Goal: Task Accomplishment & Management: Complete application form

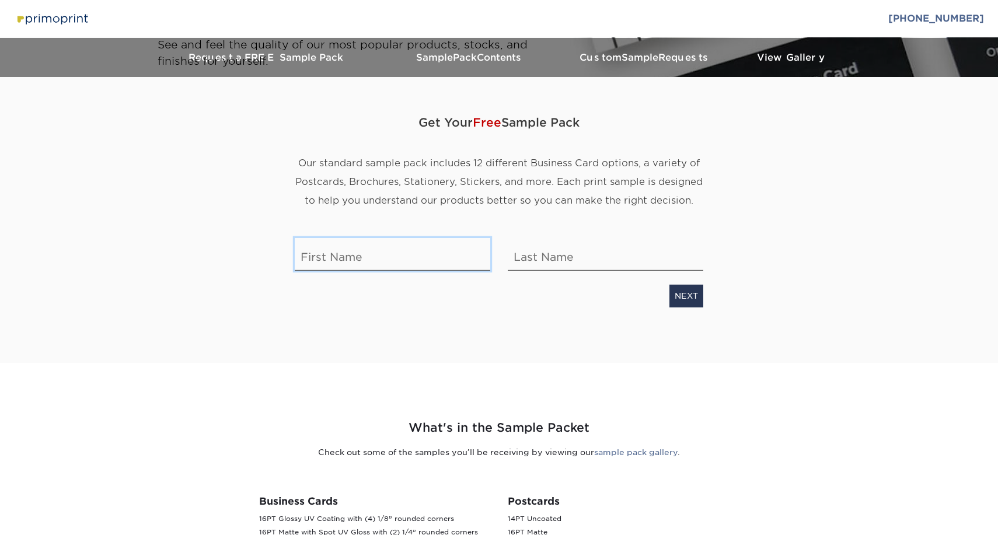
click at [363, 261] on input "text" at bounding box center [392, 254] width 195 height 33
type input "[PERSON_NAME]"
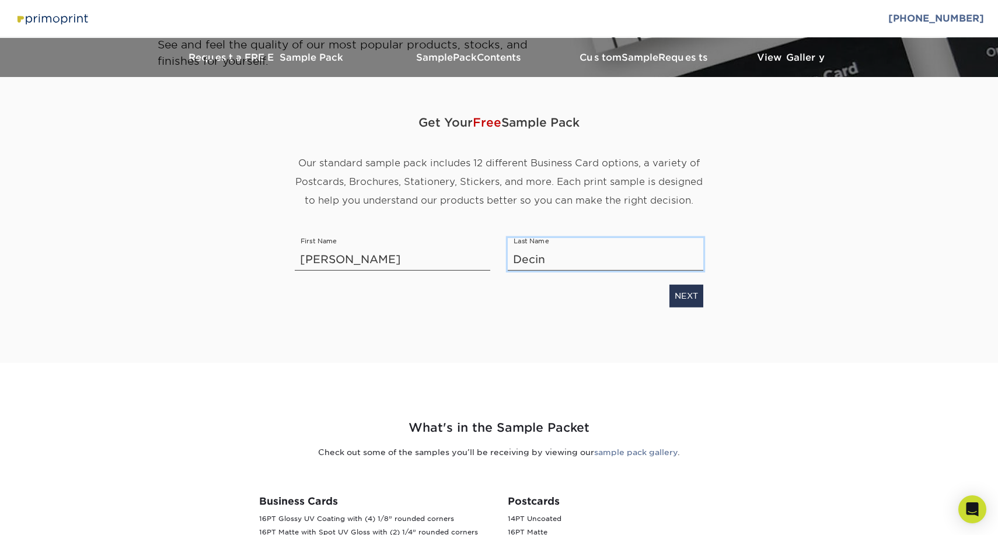
type input "Decina"
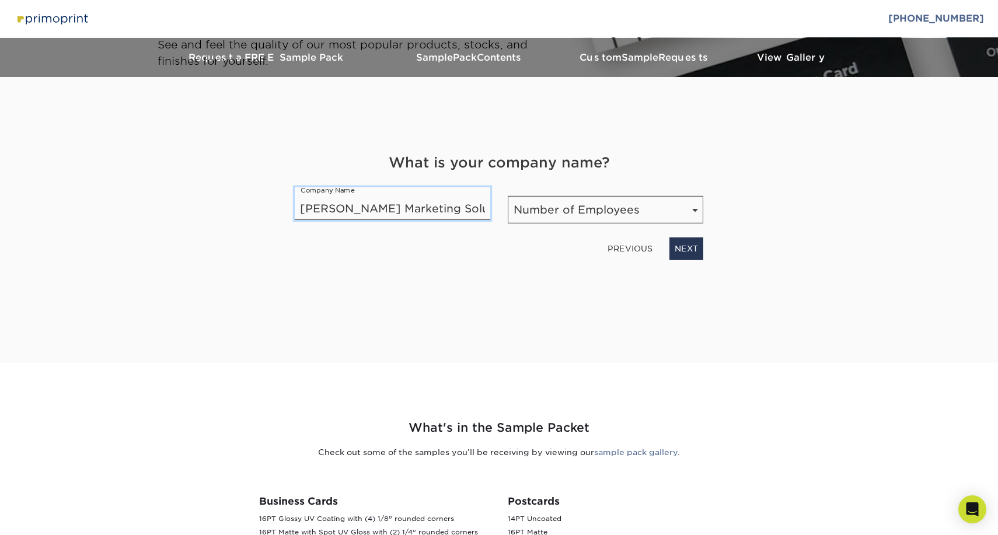
type input "[PERSON_NAME] Marketing Solutions"
select select "1001-5000"
click at [694, 249] on link "NEXT" at bounding box center [686, 248] width 34 height 22
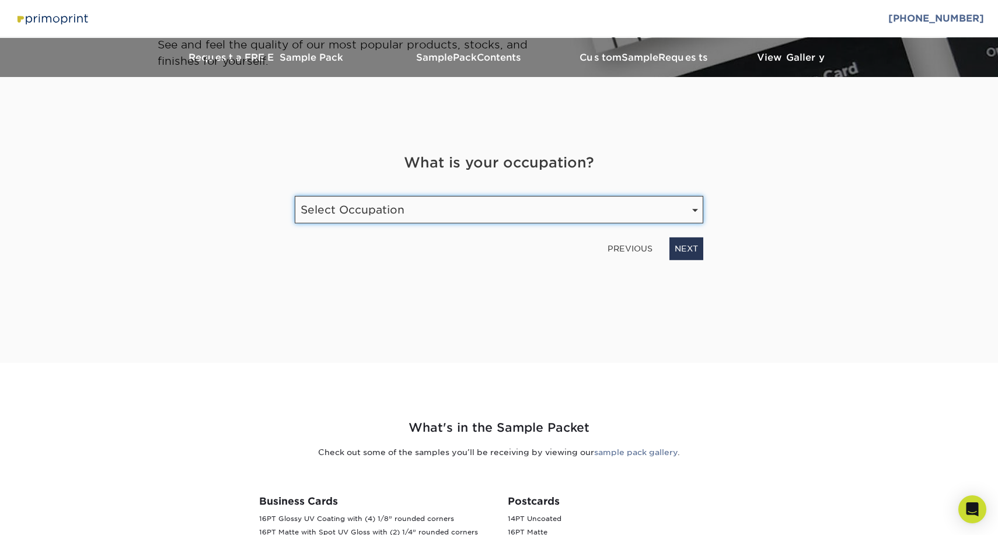
select select "Retail"
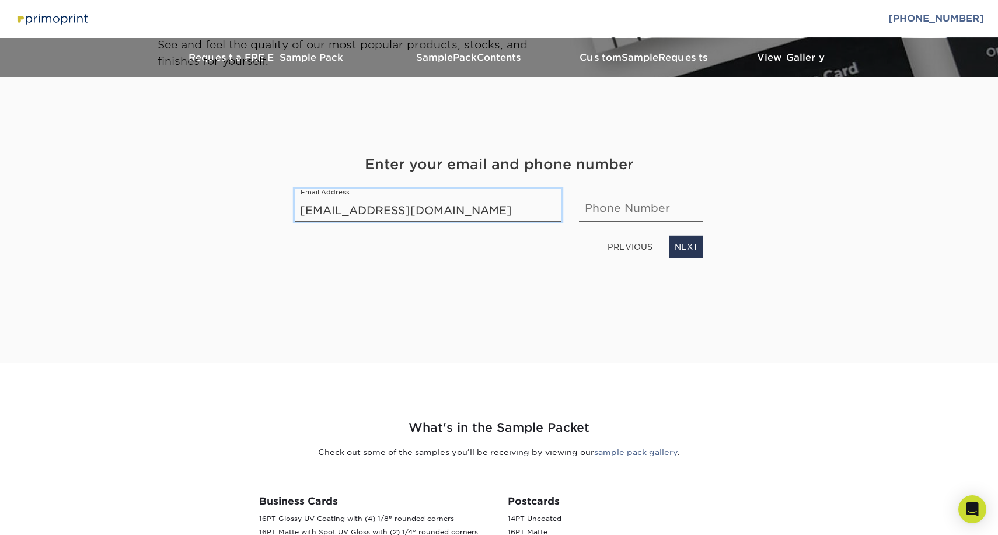
type input "[EMAIL_ADDRESS][DOMAIN_NAME]"
type input "8607590699"
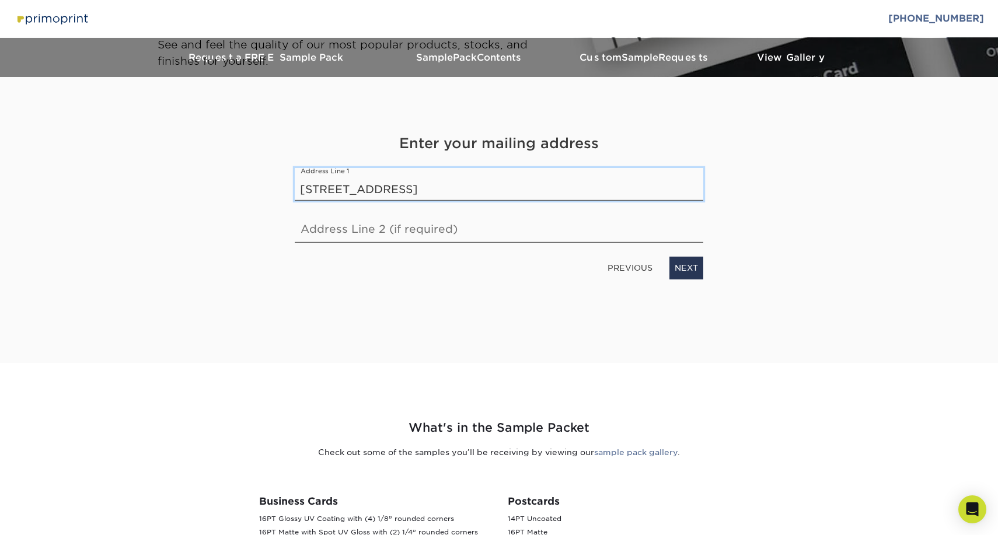
type input "[STREET_ADDRESS]"
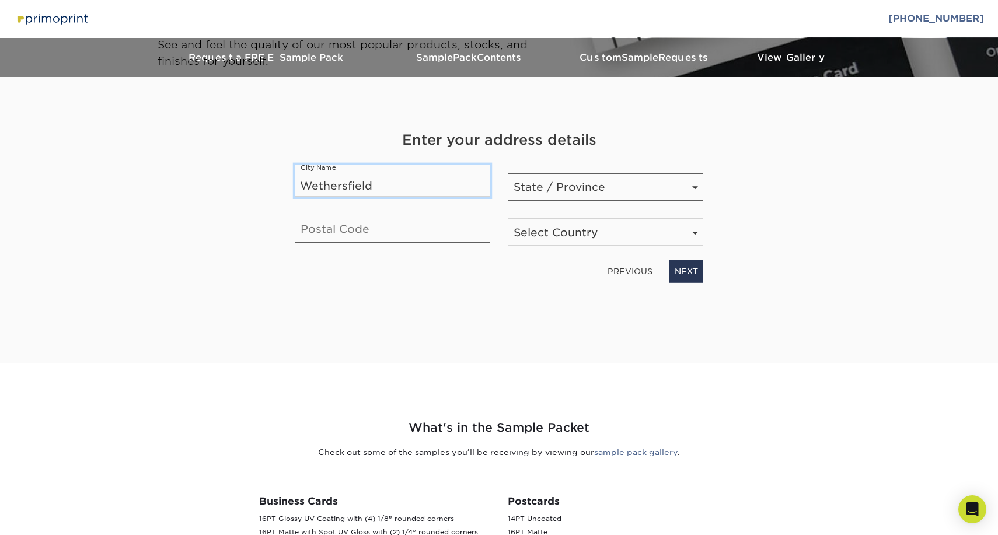
type input "Wethersfield"
select select "CT"
type input "06109"
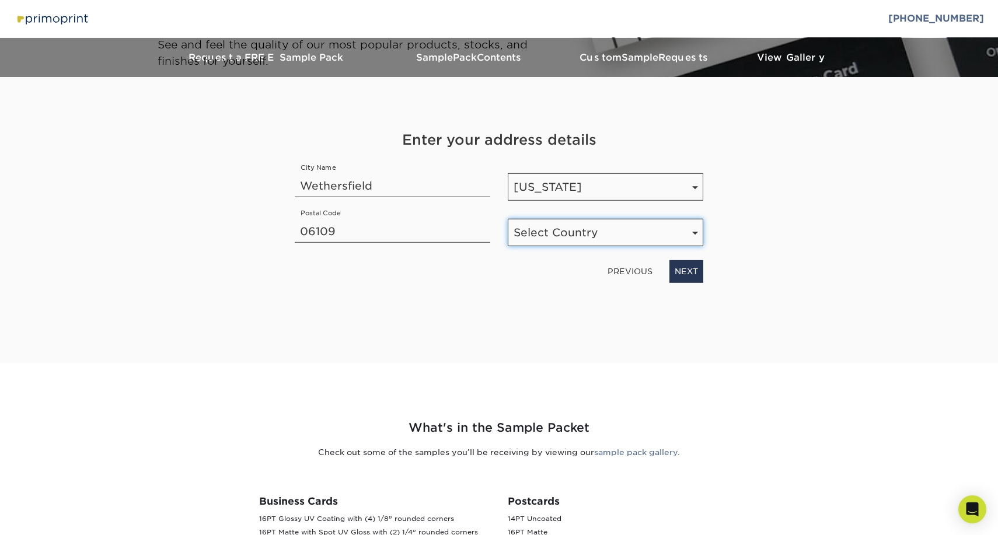
select select "US"
click at [691, 265] on link "NEXT" at bounding box center [686, 271] width 34 height 22
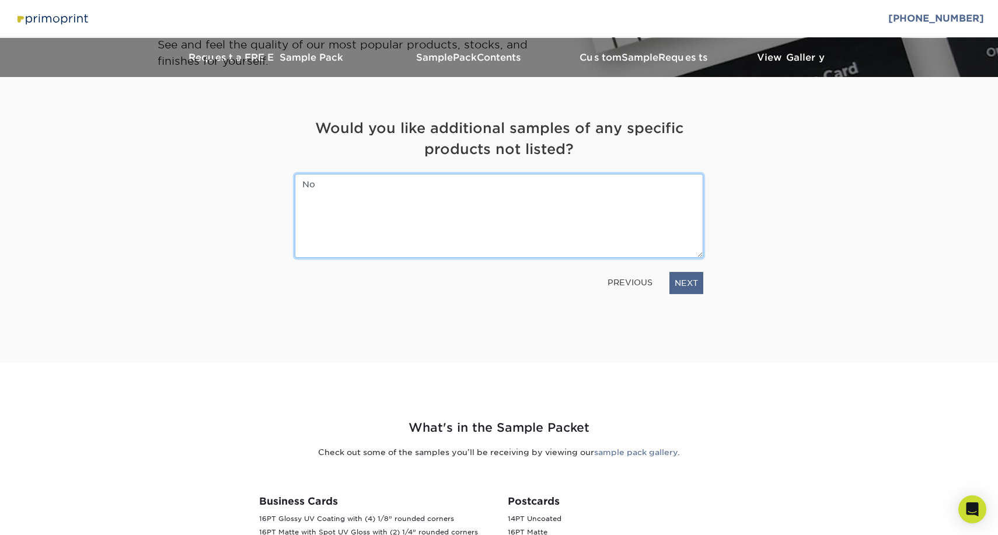
type textarea "No"
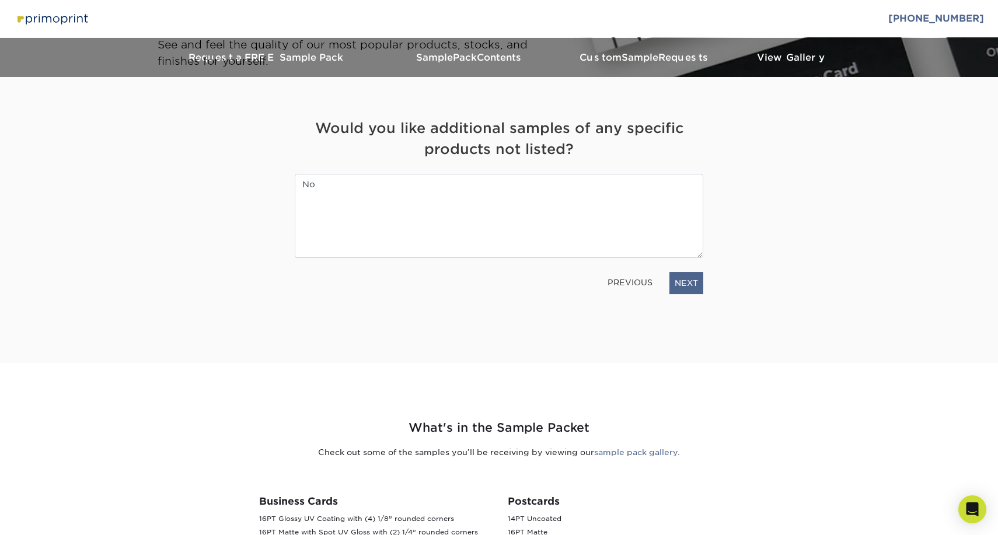
click at [677, 288] on link "NEXT" at bounding box center [686, 283] width 34 height 22
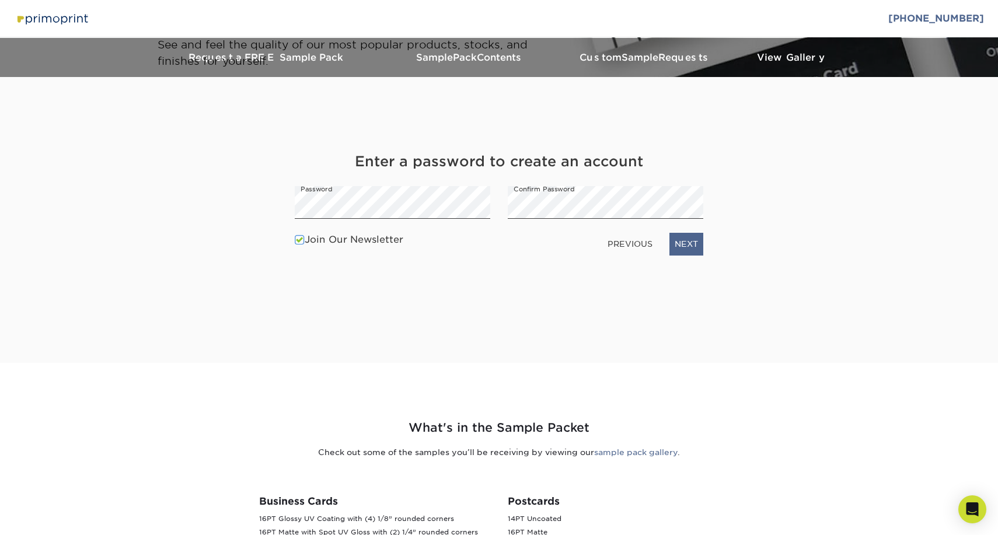
click at [689, 244] on link "NEXT" at bounding box center [686, 244] width 34 height 22
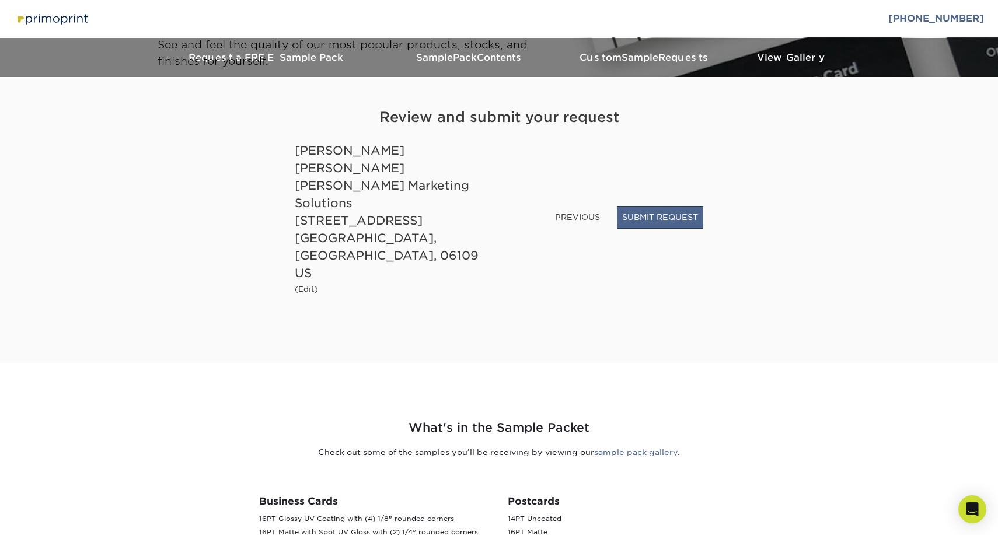
click at [658, 228] on button "SUBMIT REQUEST" at bounding box center [660, 217] width 86 height 22
